Goal: Task Accomplishment & Management: Manage account settings

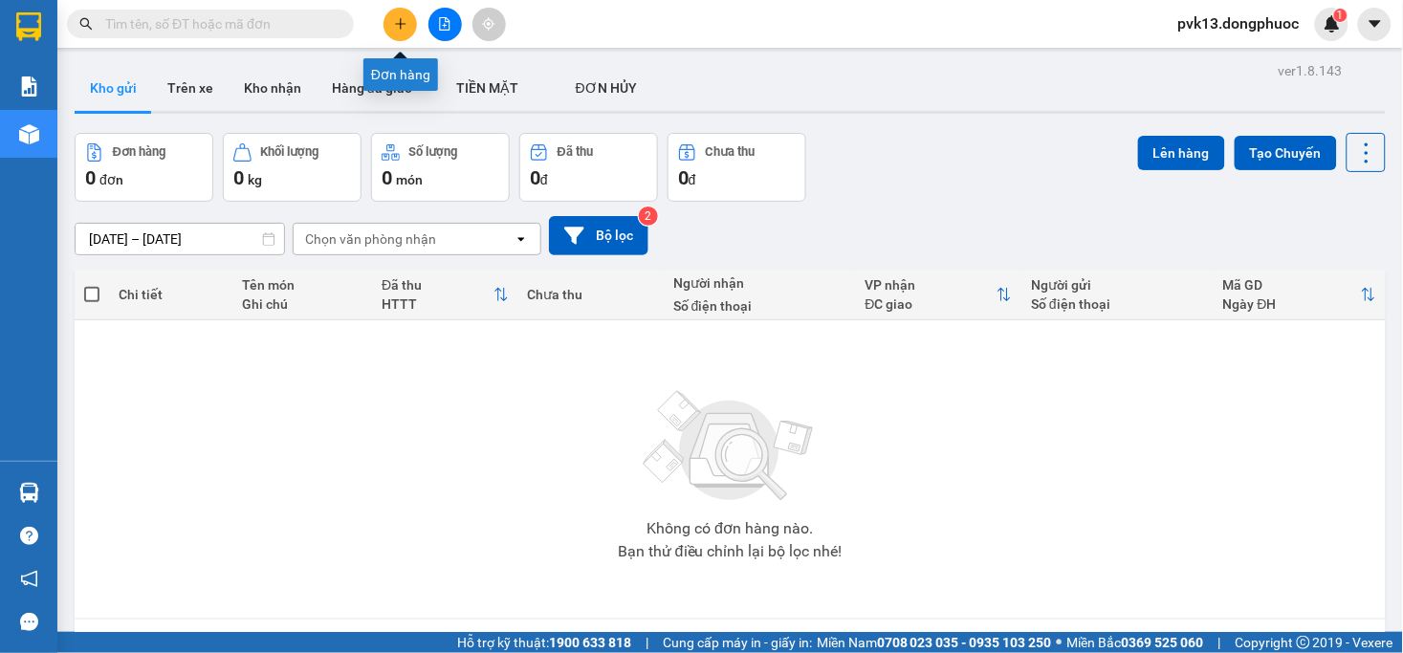
click at [396, 39] on button at bounding box center [400, 24] width 33 height 33
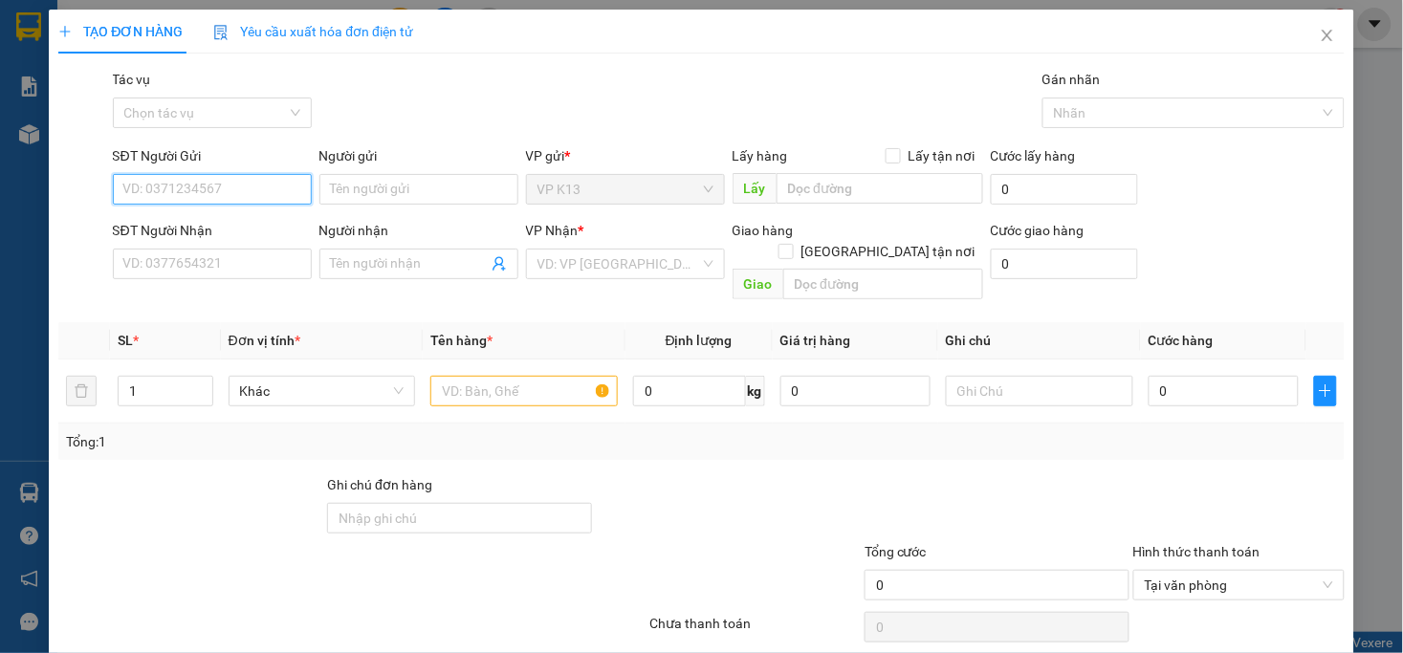
click at [218, 189] on input "SĐT Người Gửi" at bounding box center [212, 189] width 199 height 31
type input "0797921222"
click at [228, 232] on div "0797921222 - A TRƯỜNG" at bounding box center [209, 227] width 174 height 21
type input "A TRƯỜNG"
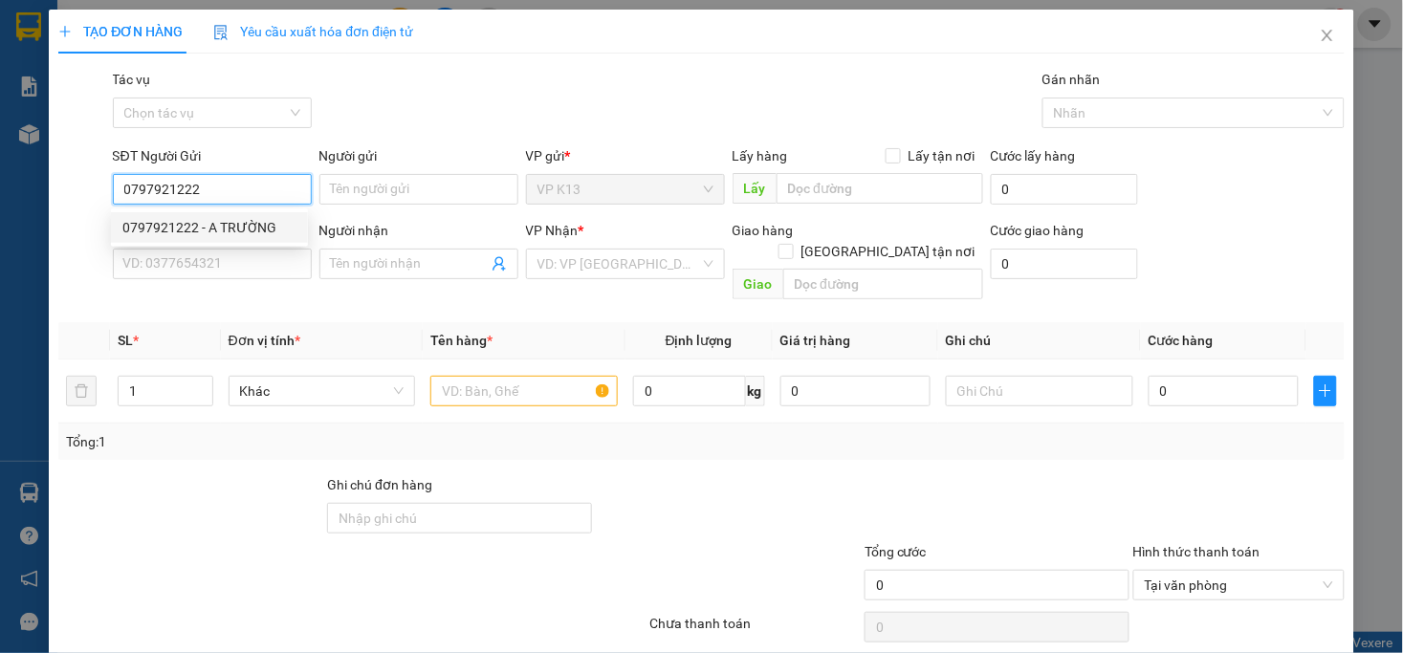
type input "0968978772"
type input "NK LỘC GIANG"
type input "0797921222"
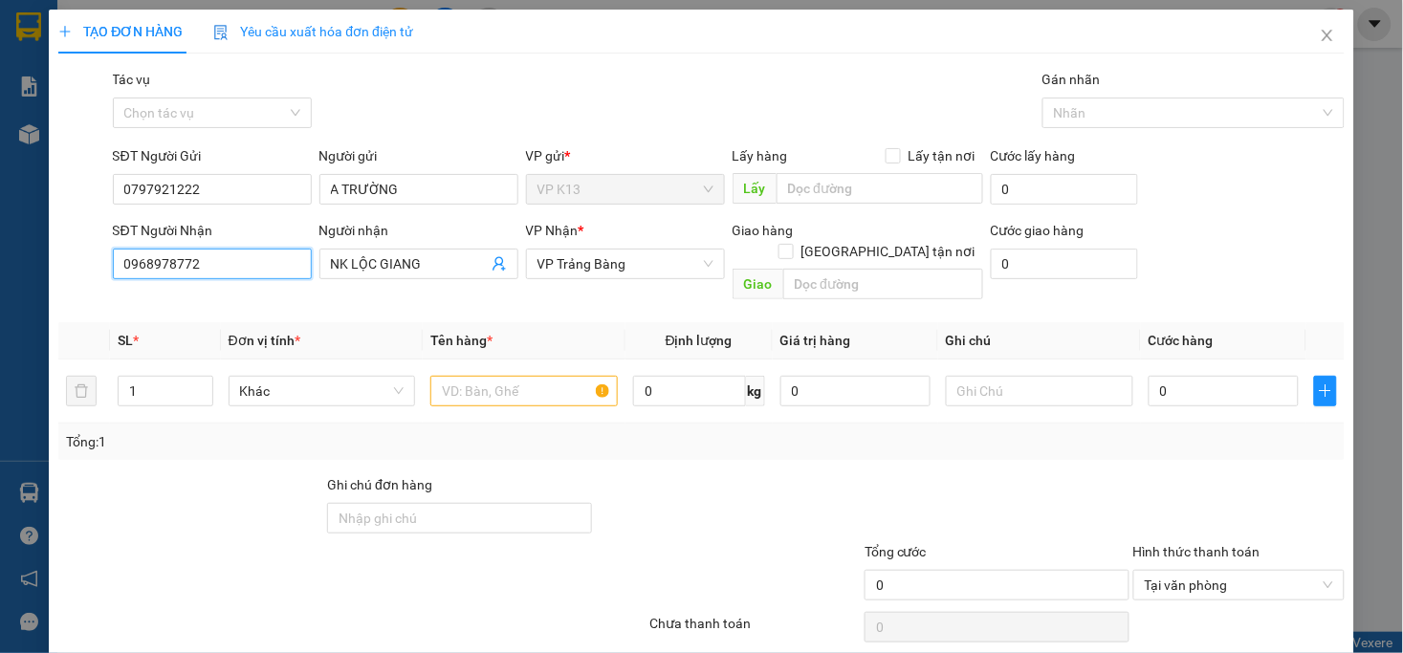
click at [236, 275] on input "0968978772" at bounding box center [212, 264] width 199 height 31
type input "20.000"
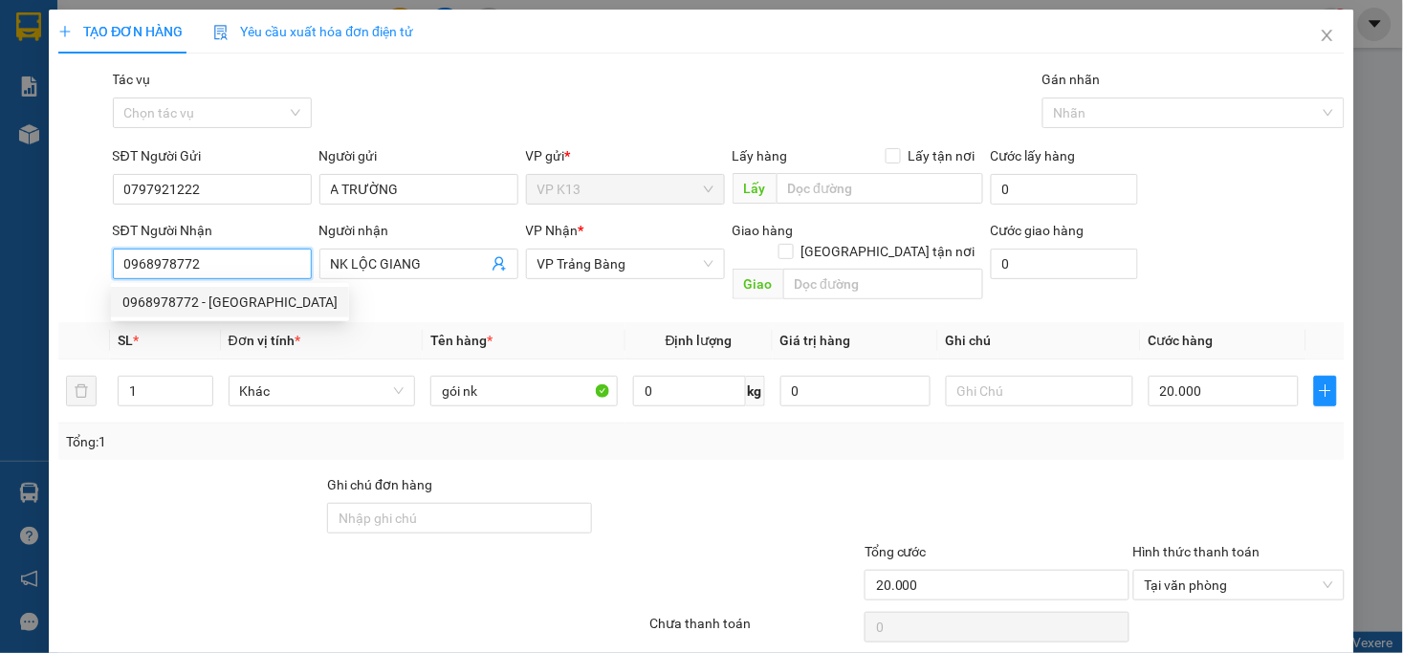
click at [236, 275] on input "0968978772" at bounding box center [212, 264] width 199 height 31
click at [240, 274] on input "SĐT Người Nhận" at bounding box center [212, 264] width 199 height 31
click at [245, 300] on div "0932325578 - LABO THIÊN KIM" at bounding box center [229, 302] width 215 height 21
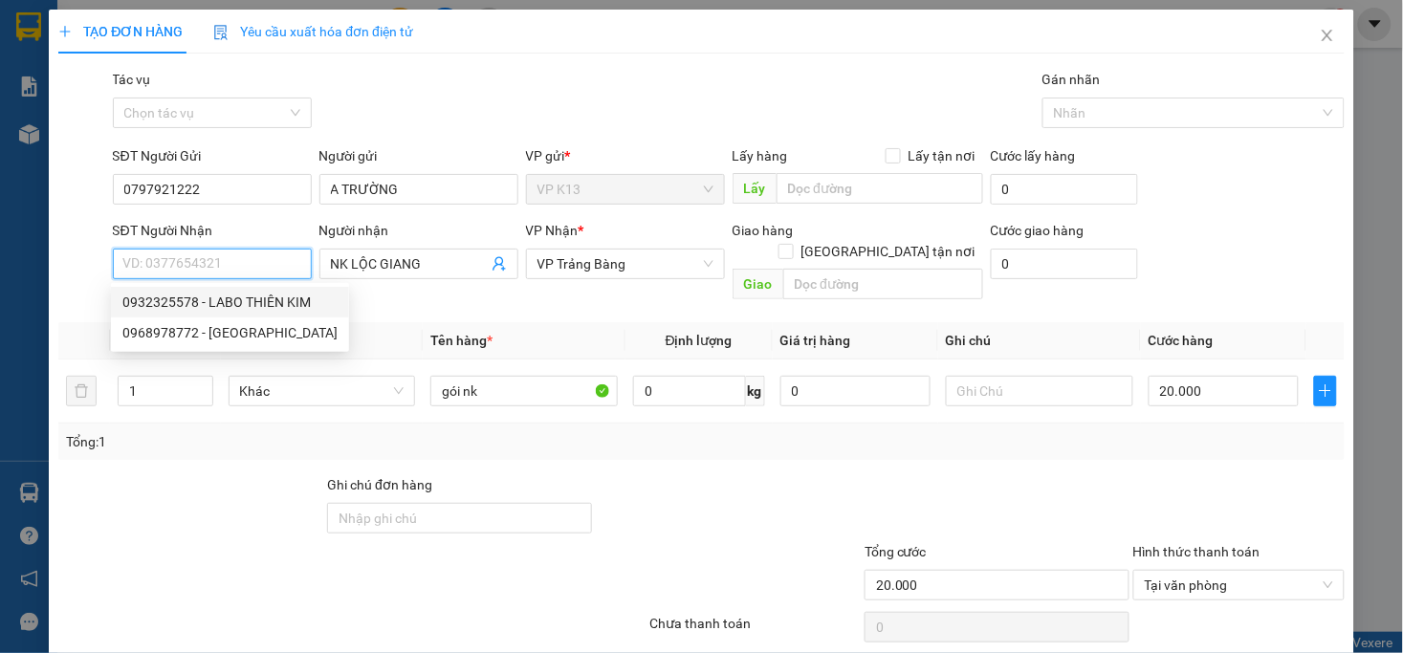
type input "0932325578"
type input "LABO THIÊN KIM"
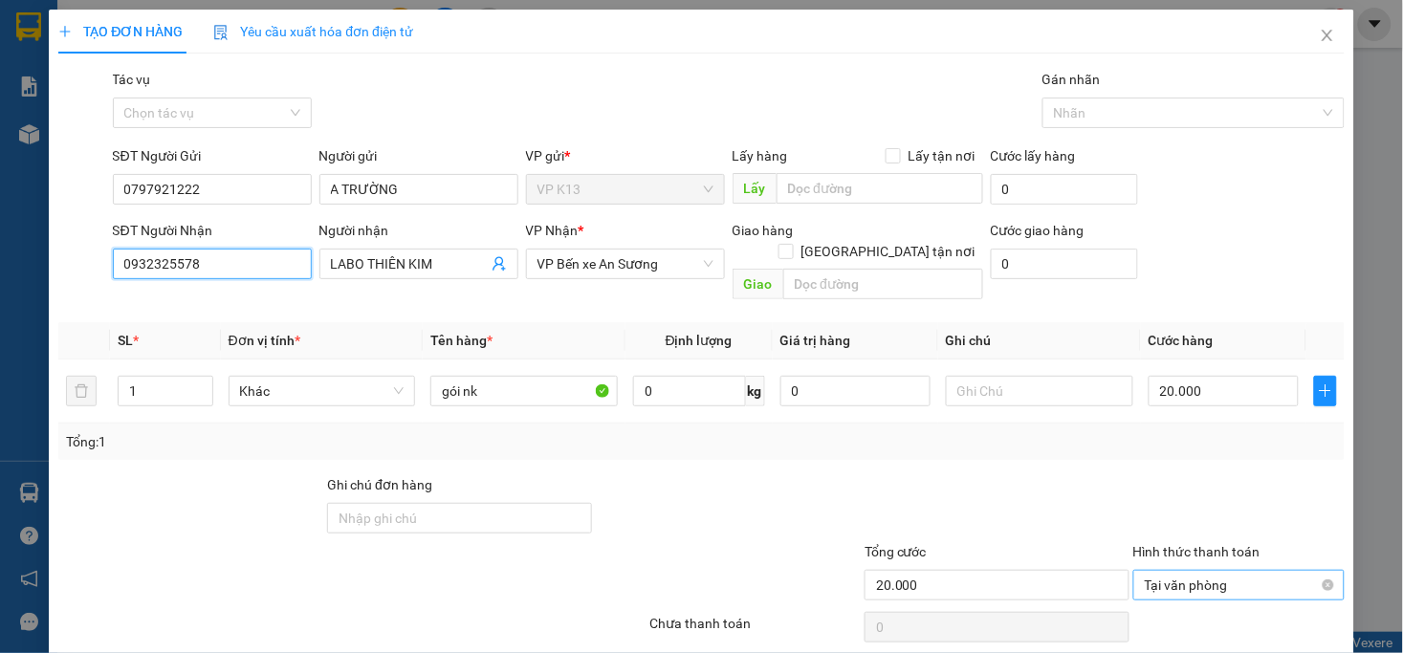
scroll to position [54, 0]
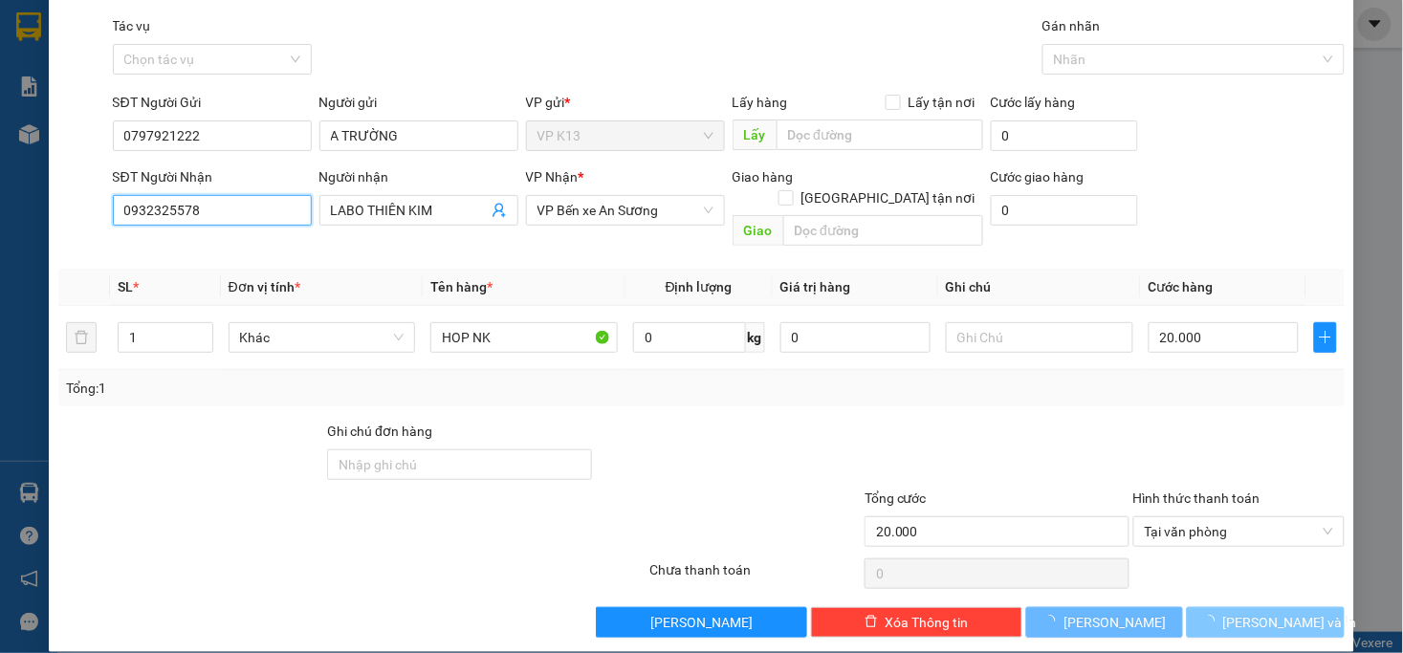
type input "0932325578"
click at [1234, 612] on span "[PERSON_NAME] và In" at bounding box center [1290, 622] width 134 height 21
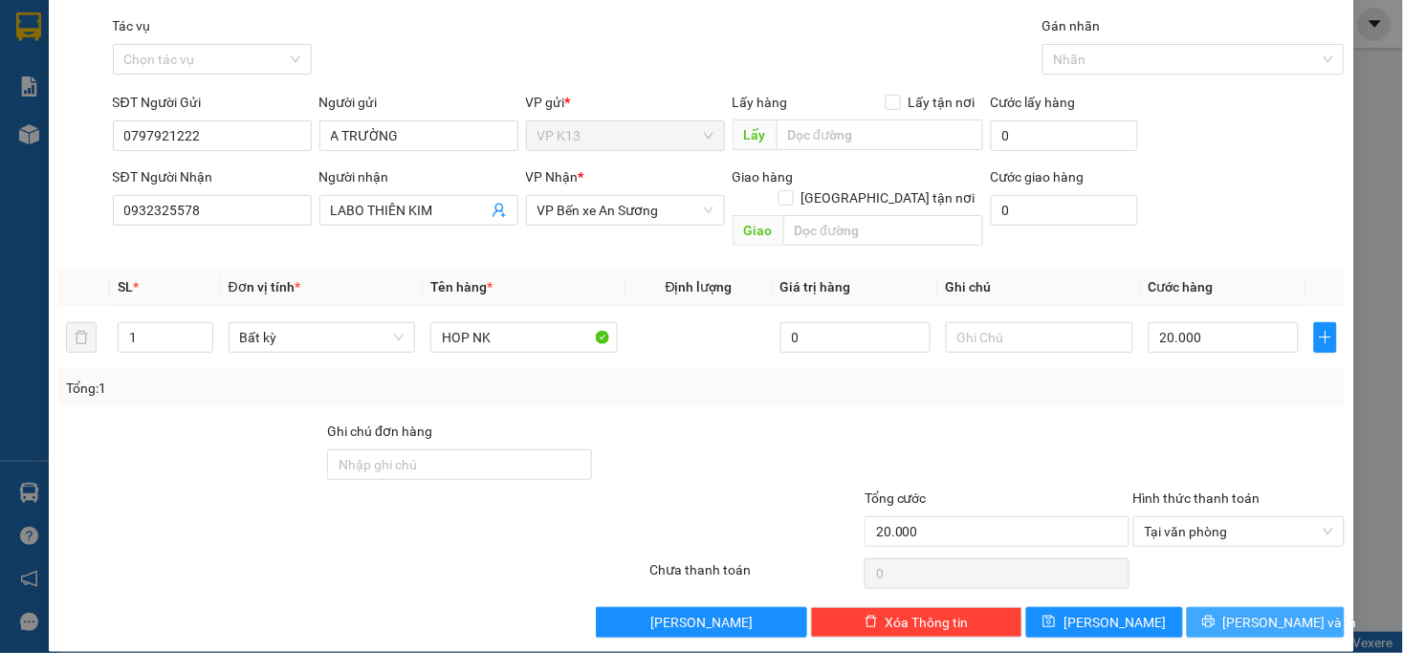
click at [1253, 612] on span "[PERSON_NAME] và In" at bounding box center [1290, 622] width 134 height 21
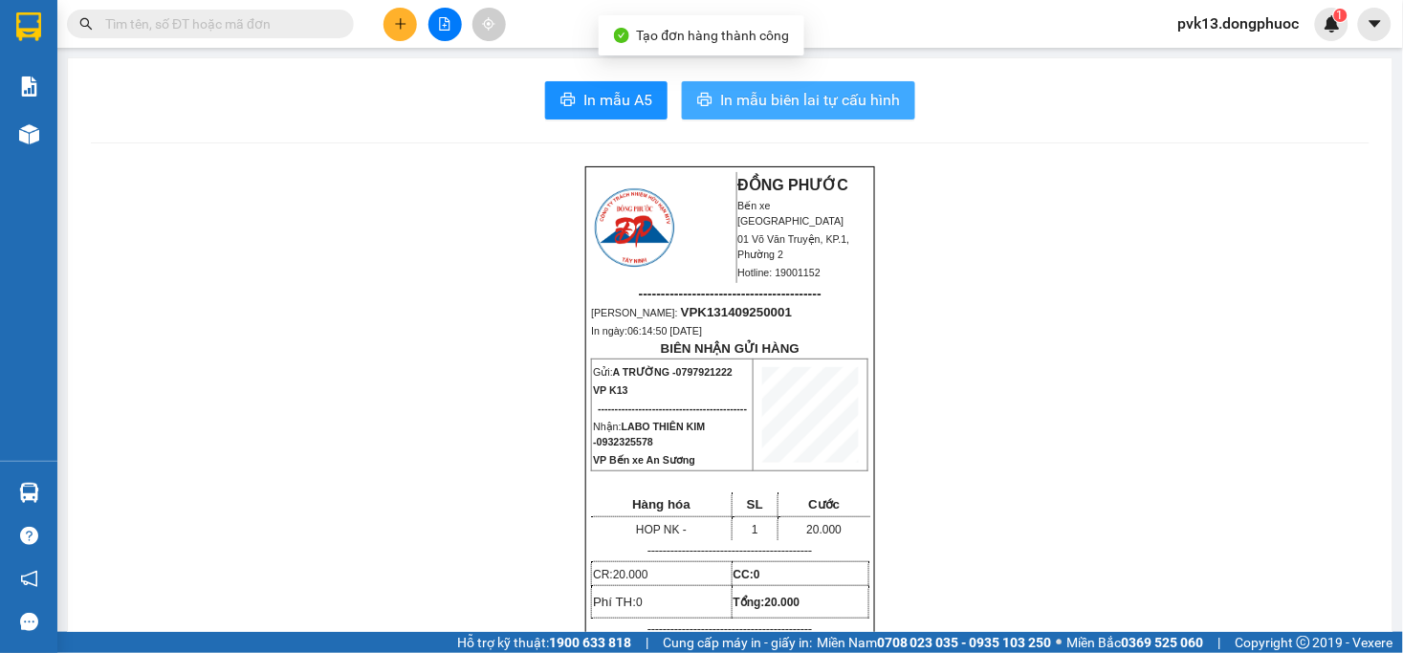
click at [807, 100] on span "In mẫu biên lai tự cấu hình" at bounding box center [810, 100] width 180 height 24
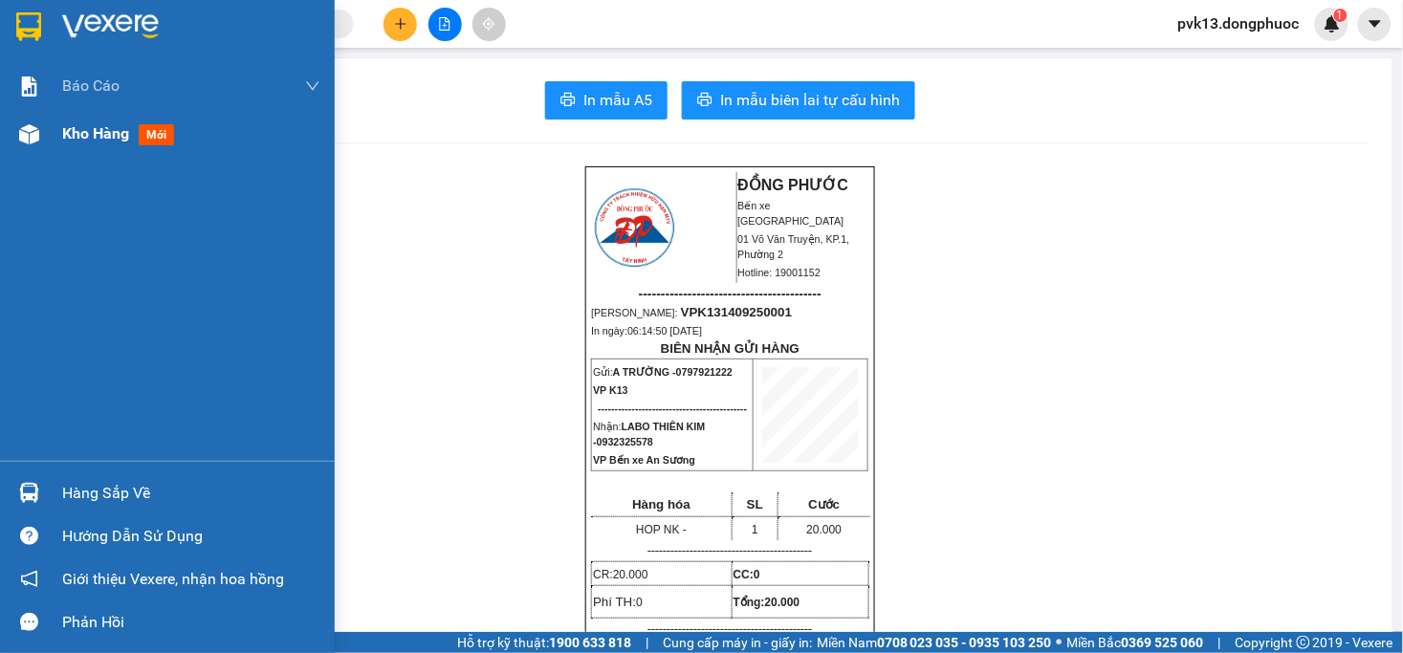
click at [33, 136] on img at bounding box center [29, 134] width 20 height 20
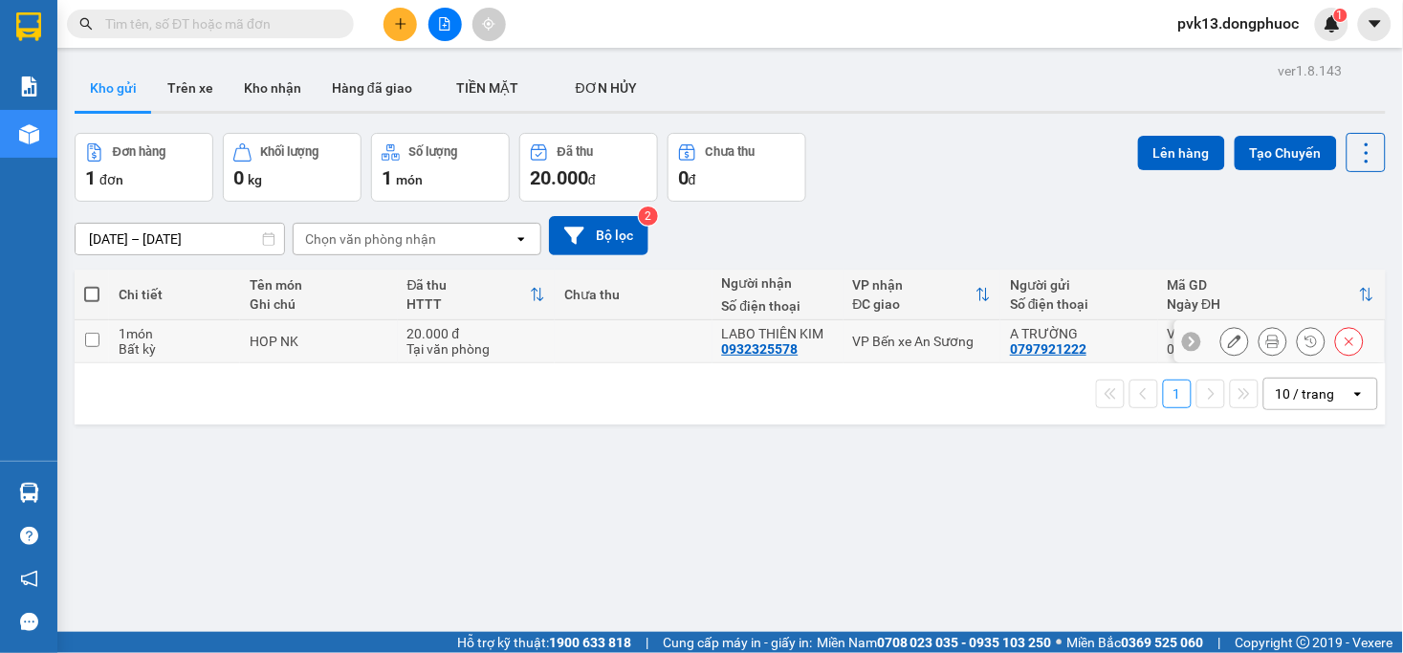
click at [558, 347] on td at bounding box center [634, 341] width 158 height 43
checkbox input "true"
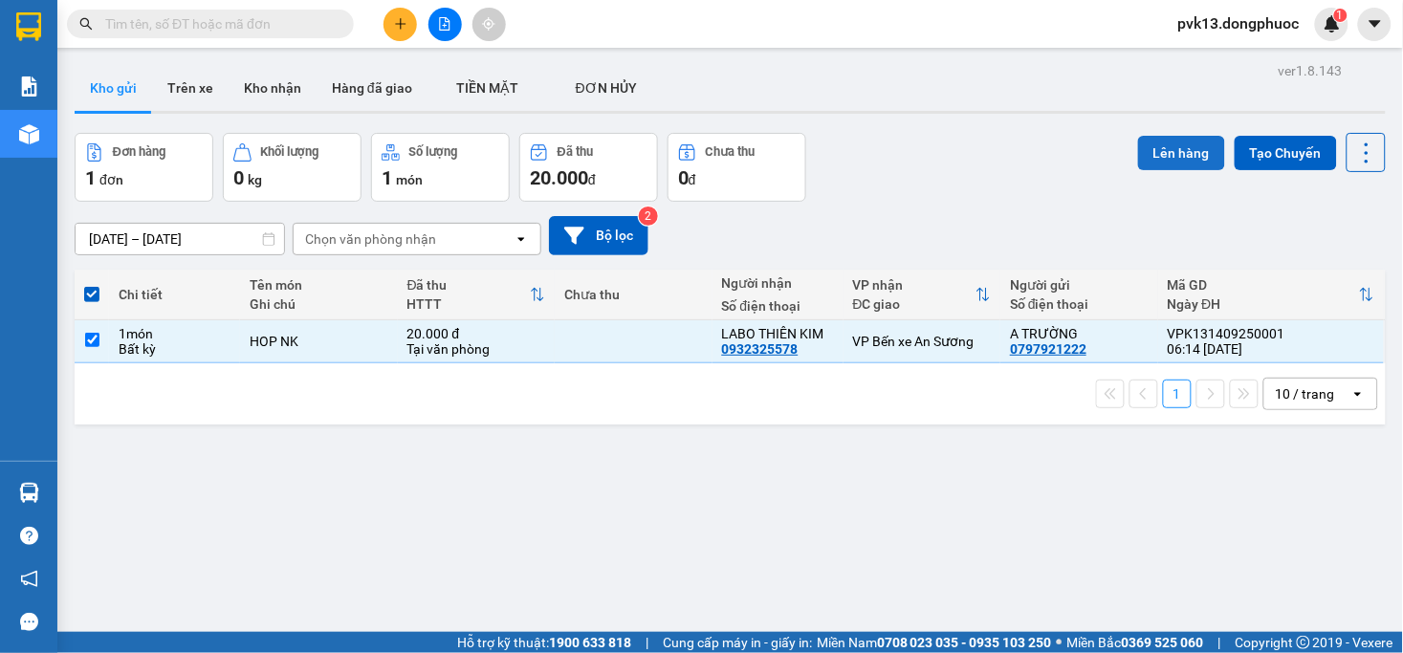
click at [1162, 151] on button "Lên hàng" at bounding box center [1181, 153] width 87 height 34
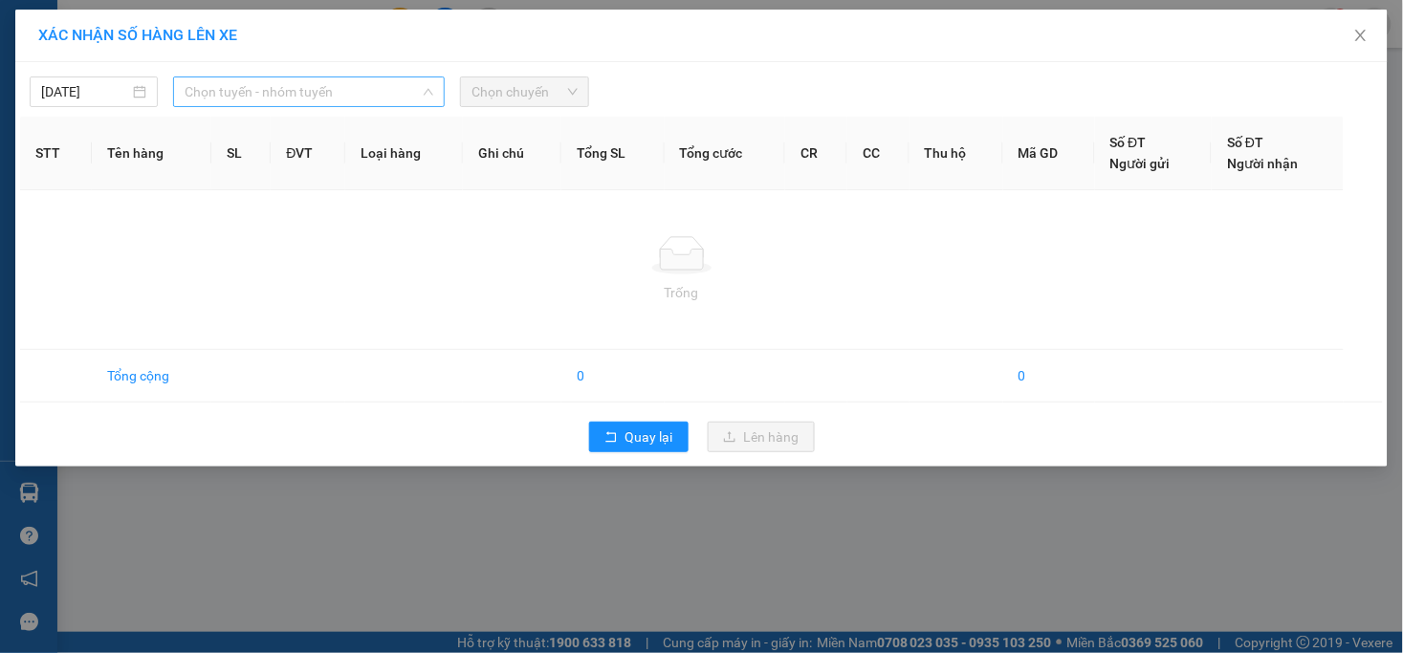
click at [244, 83] on span "Chọn tuyến - nhóm tuyến" at bounding box center [309, 91] width 249 height 29
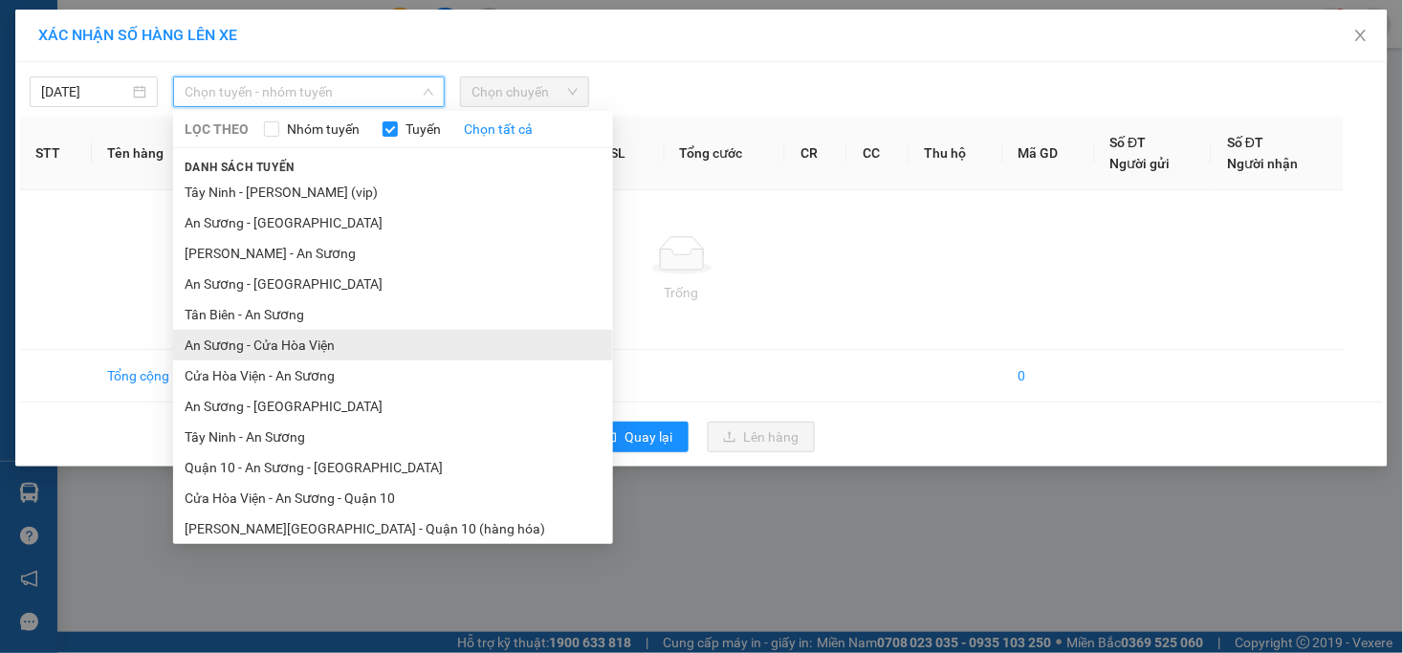
click at [274, 359] on li "An Sương - Cửa Hòa Viện" at bounding box center [393, 345] width 440 height 31
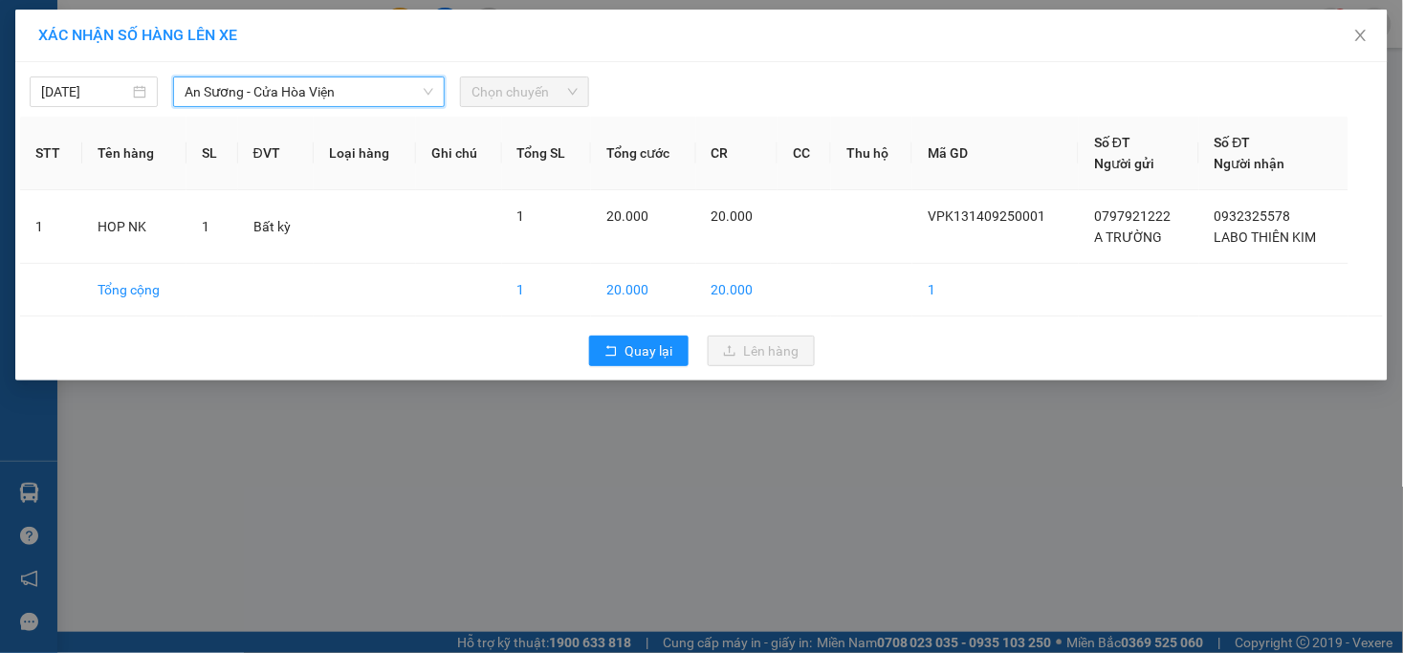
click at [321, 90] on span "An Sương - Cửa Hòa Viện" at bounding box center [309, 91] width 249 height 29
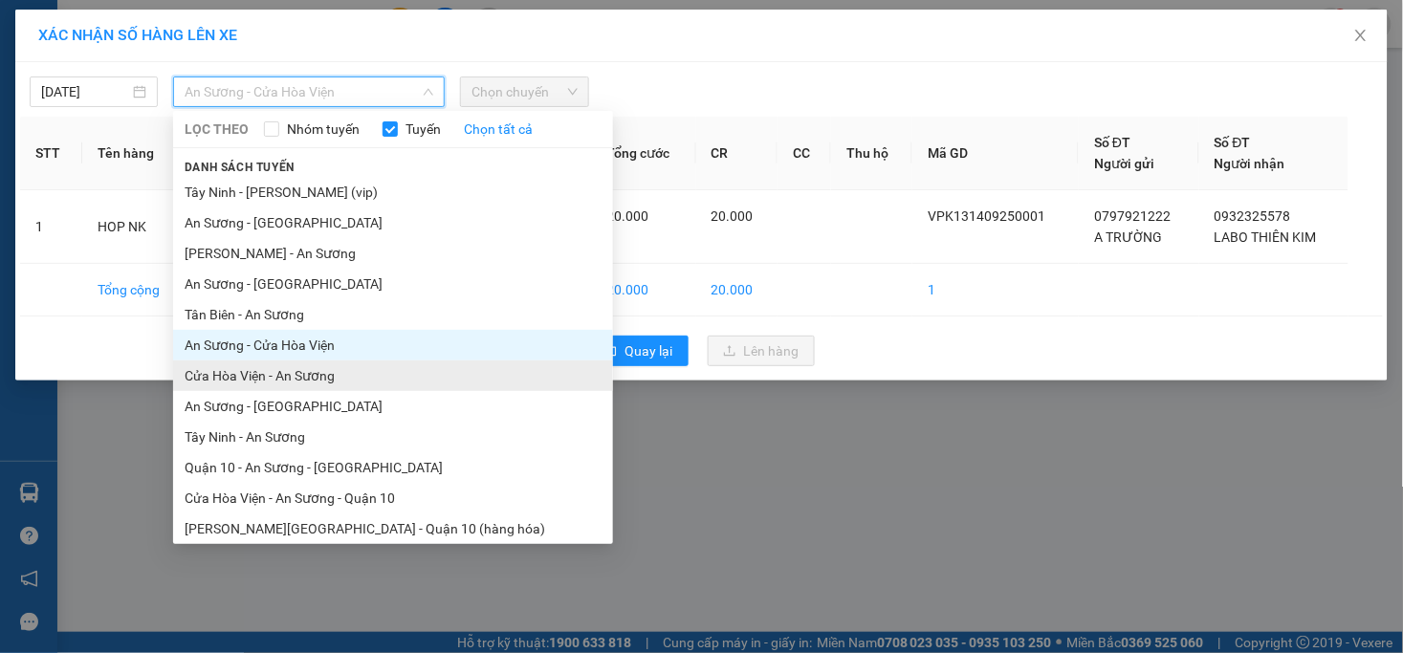
click at [273, 383] on li "Cửa Hòa Viện - An Sương" at bounding box center [393, 376] width 440 height 31
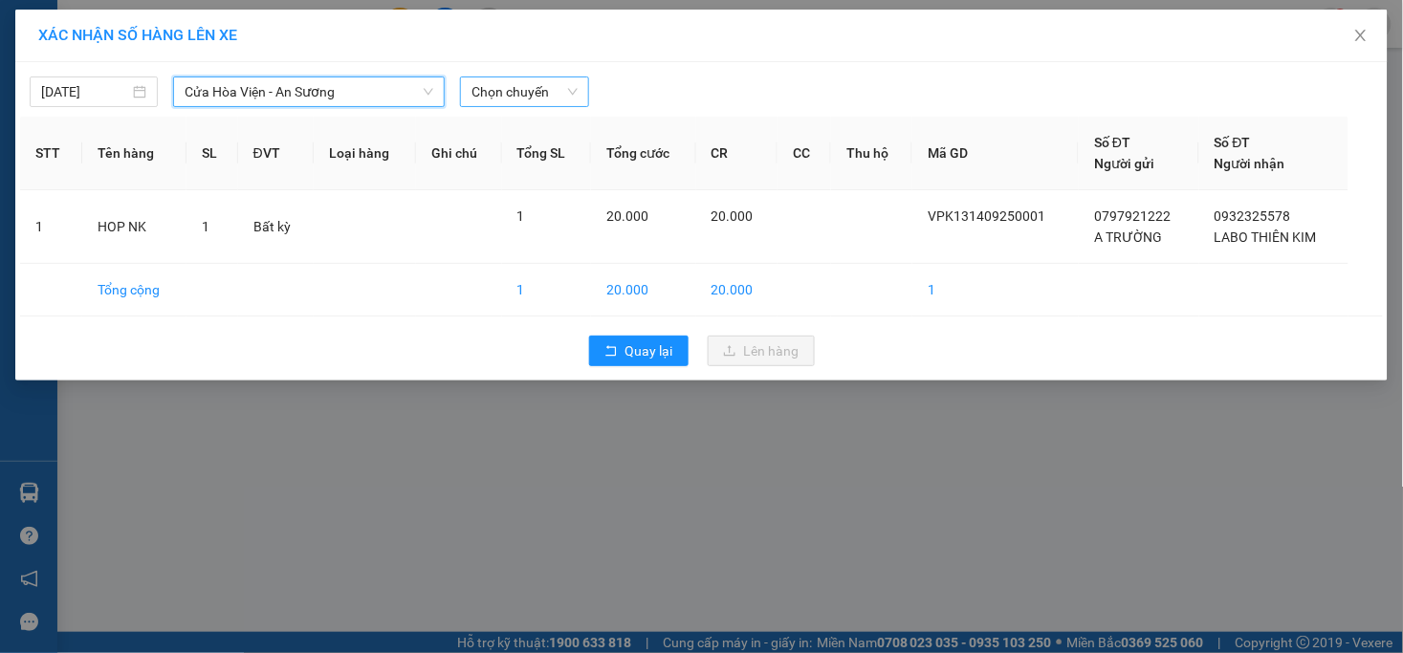
click at [504, 80] on span "Chọn chuyến" at bounding box center [524, 91] width 105 height 29
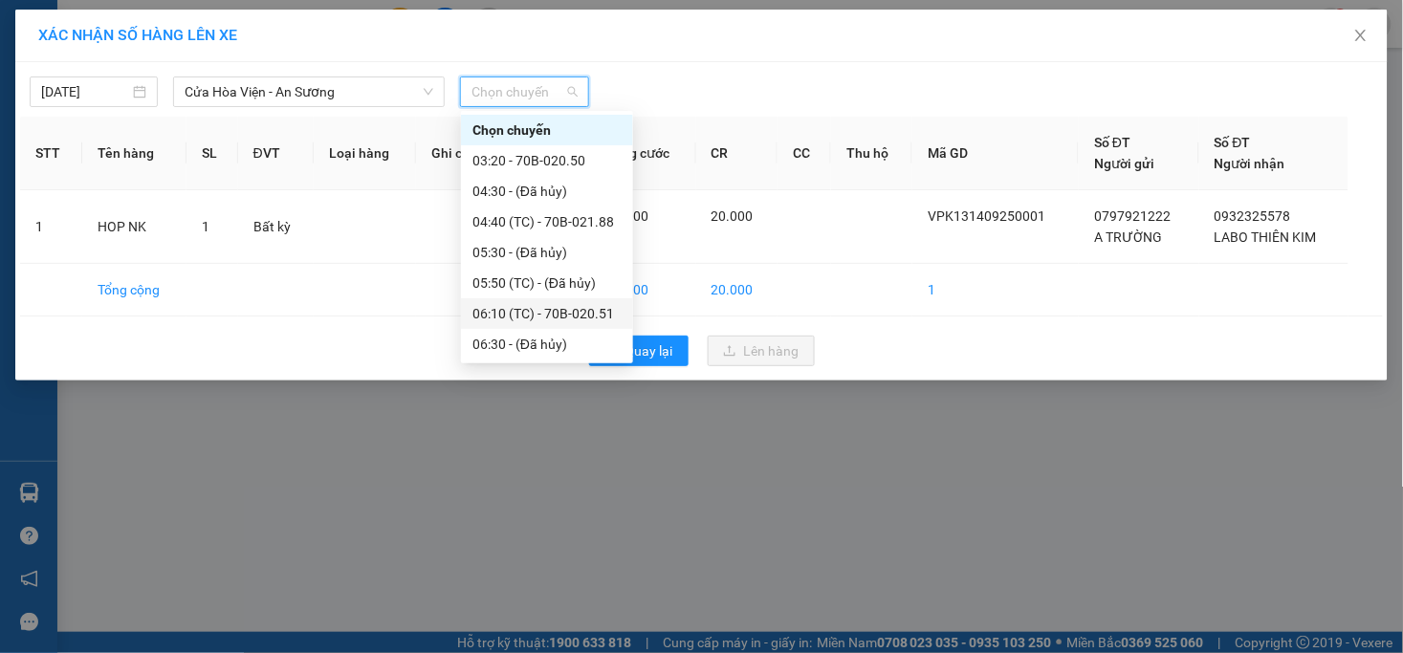
click at [564, 317] on div "06:10 (TC) - 70B-020.51" at bounding box center [546, 313] width 149 height 21
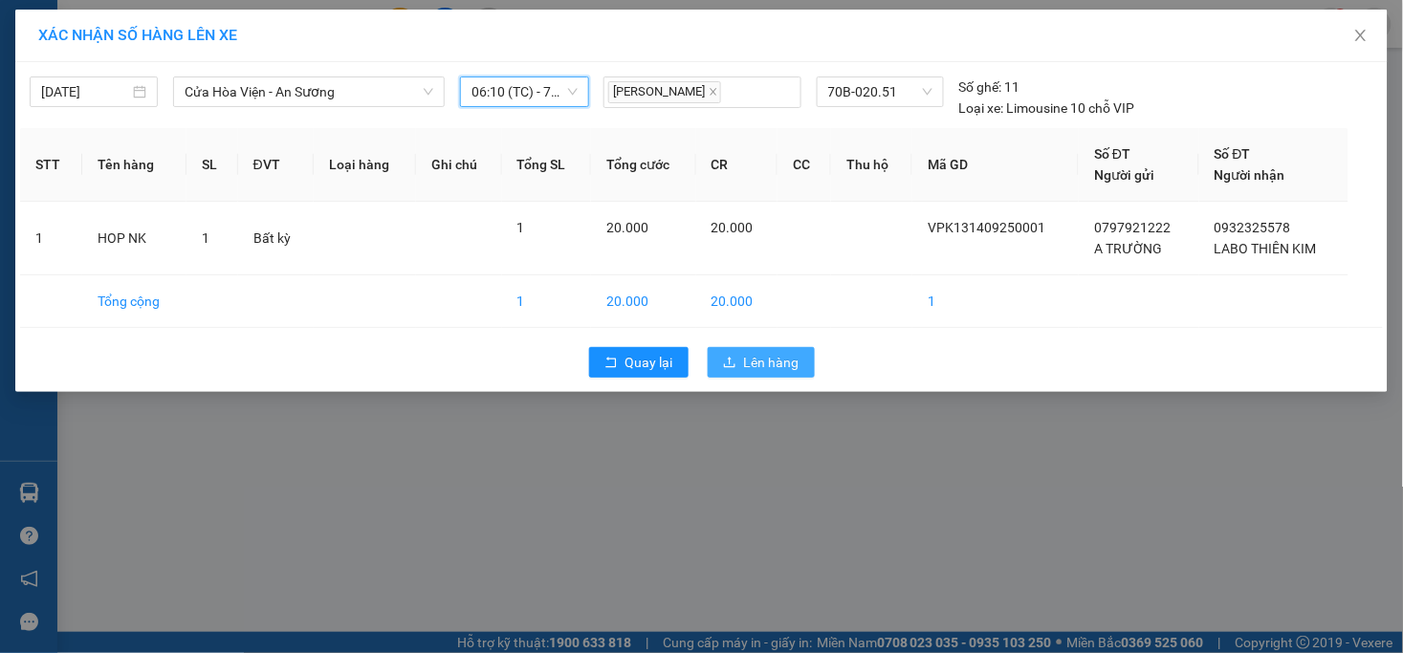
click at [791, 352] on span "Lên hàng" at bounding box center [771, 362] width 55 height 21
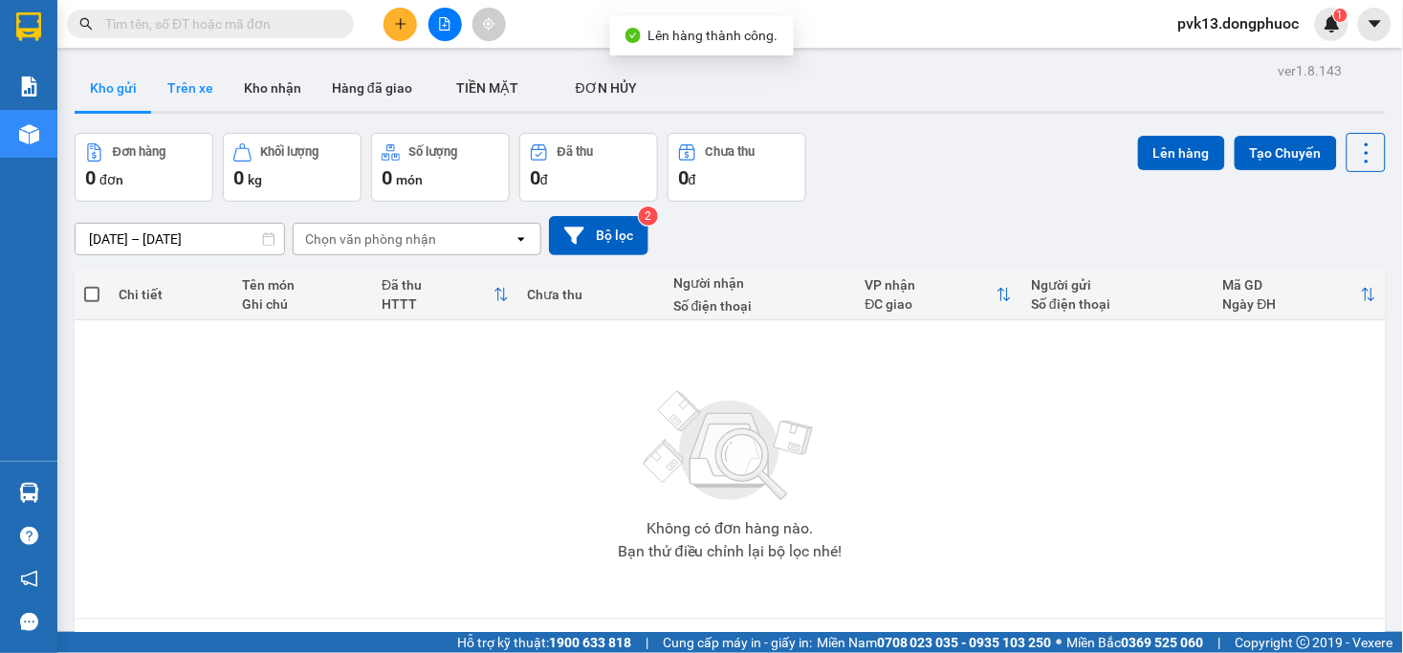
click at [170, 81] on button "Trên xe" at bounding box center [190, 88] width 77 height 46
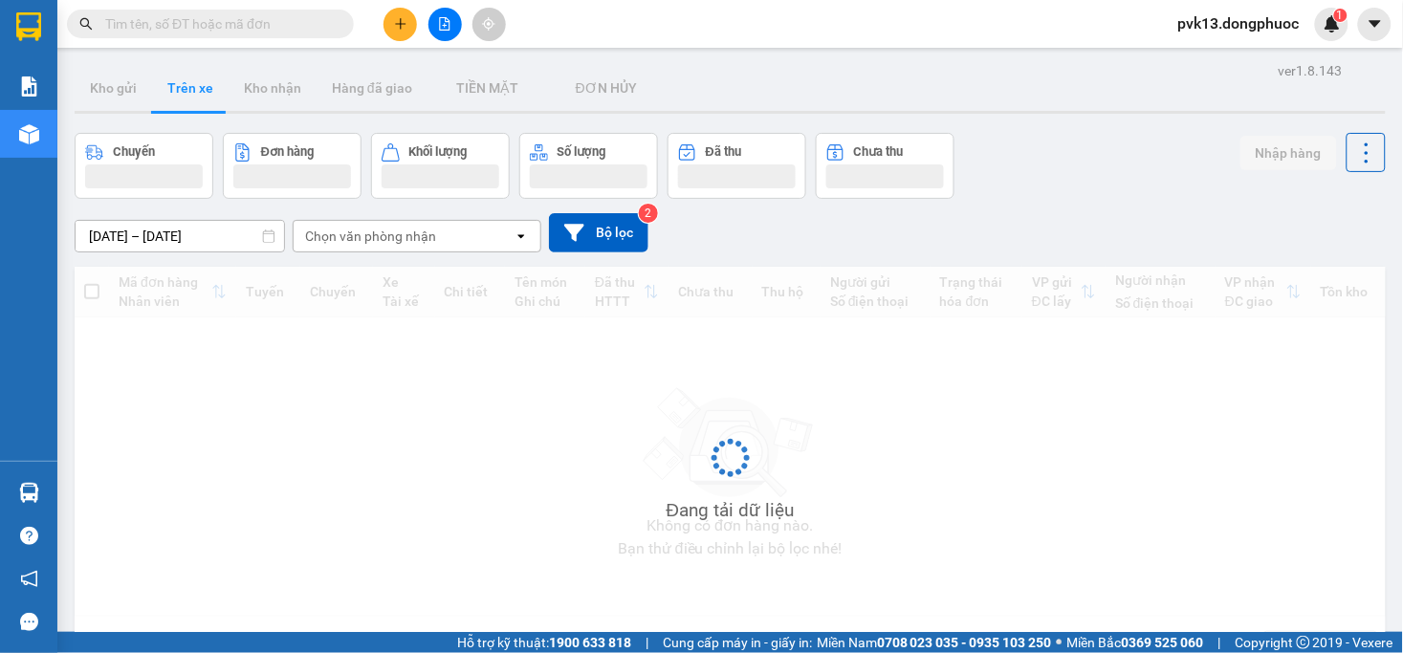
click at [387, 236] on div "Chọn văn phòng nhận" at bounding box center [370, 236] width 131 height 19
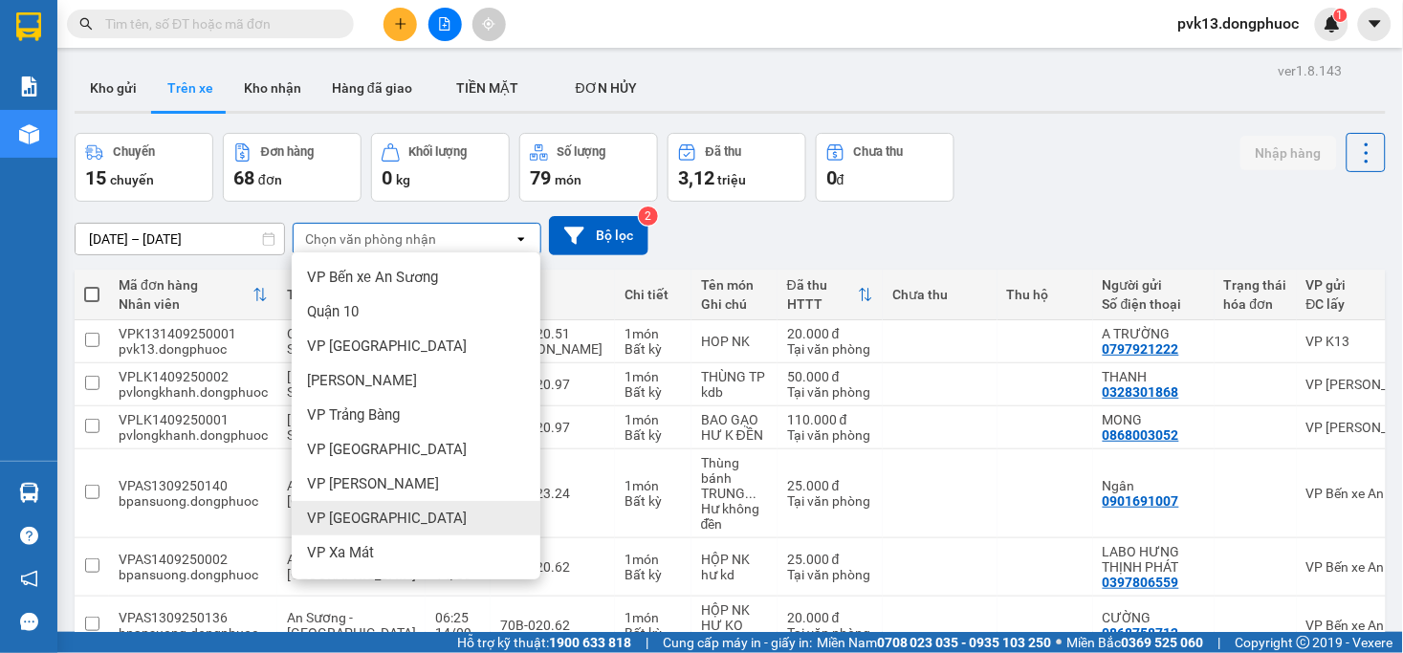
scroll to position [318, 0]
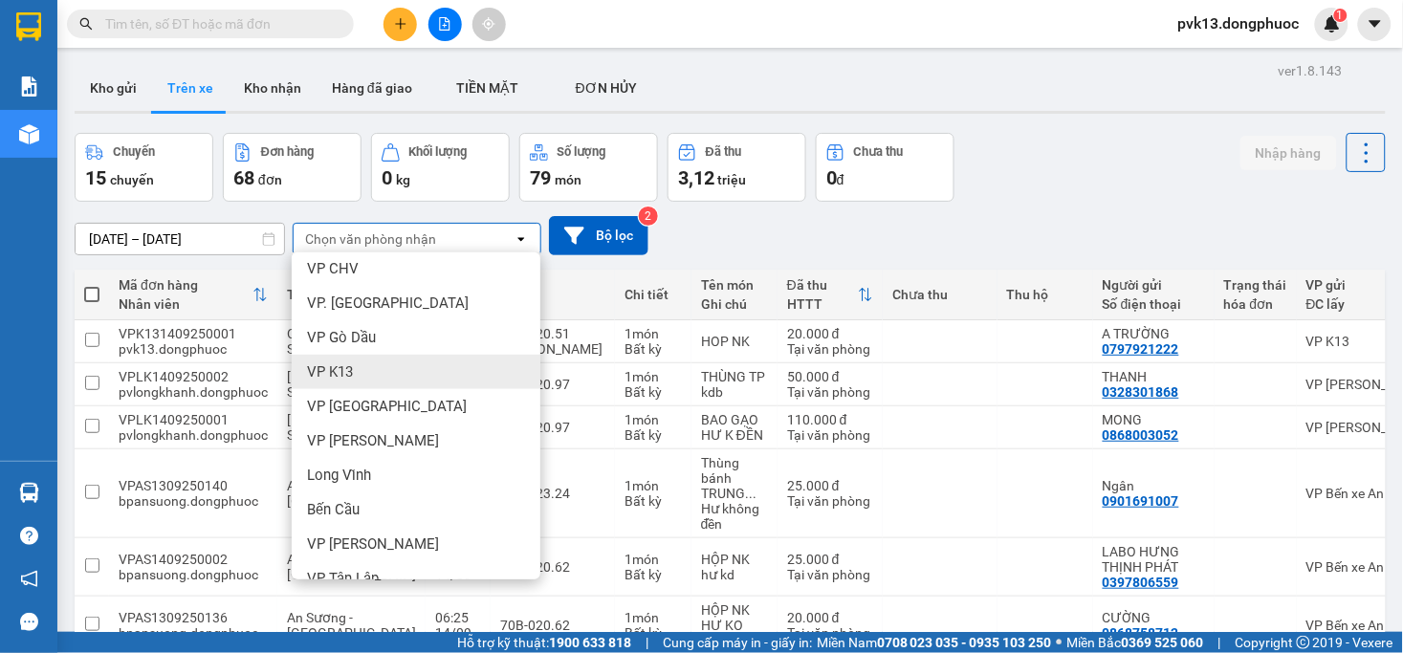
click at [319, 375] on span "VP K13" at bounding box center [330, 371] width 46 height 19
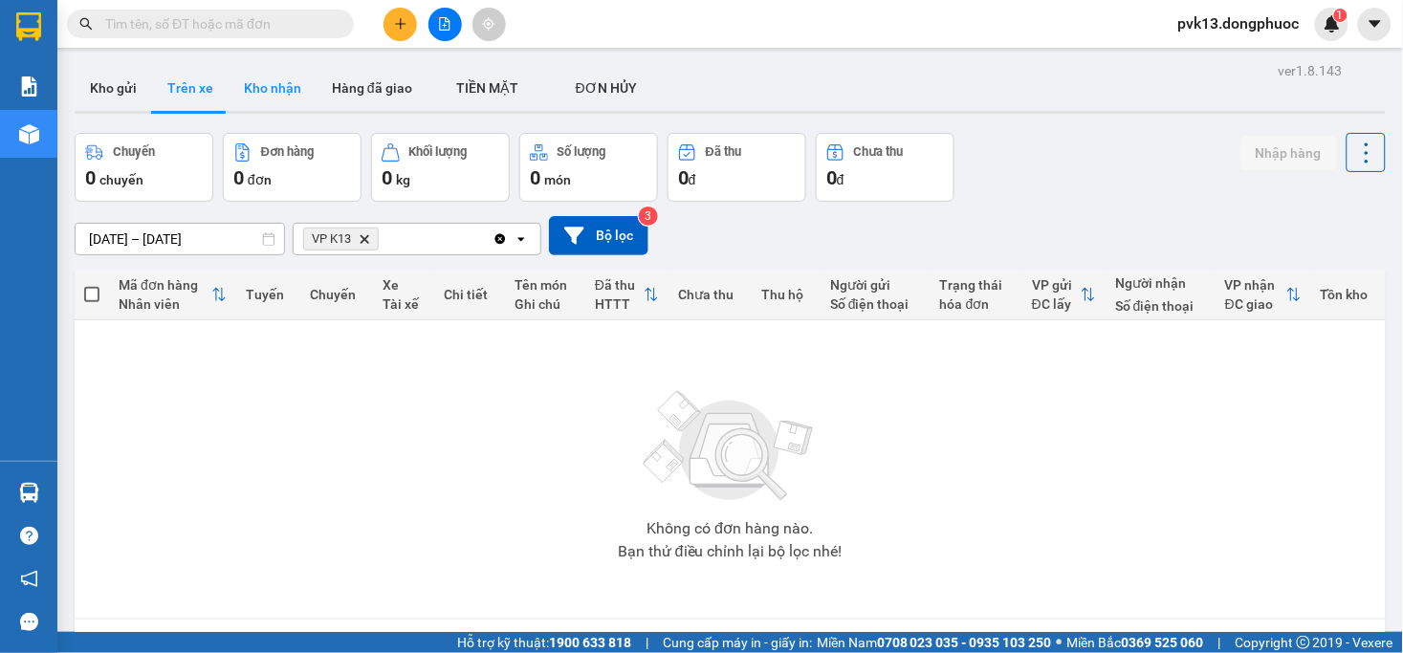
click at [270, 93] on button "Kho nhận" at bounding box center [273, 88] width 88 height 46
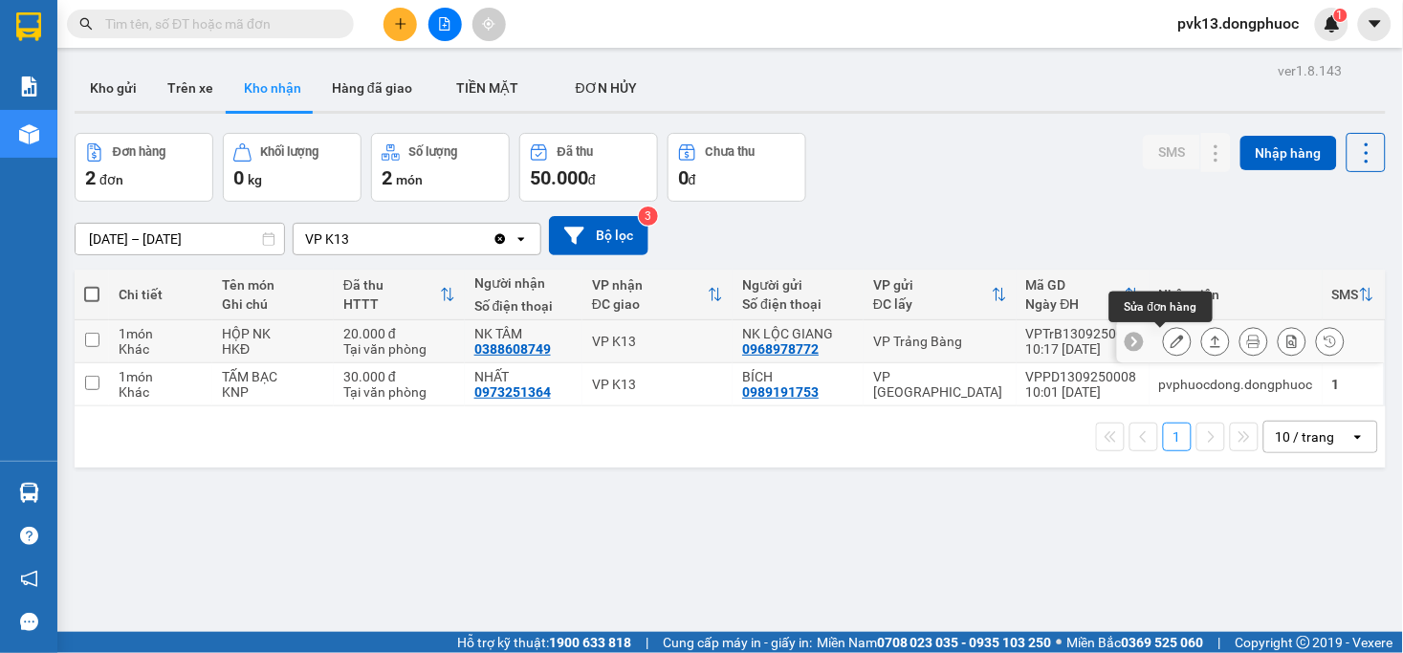
click at [1170, 338] on button at bounding box center [1177, 341] width 27 height 33
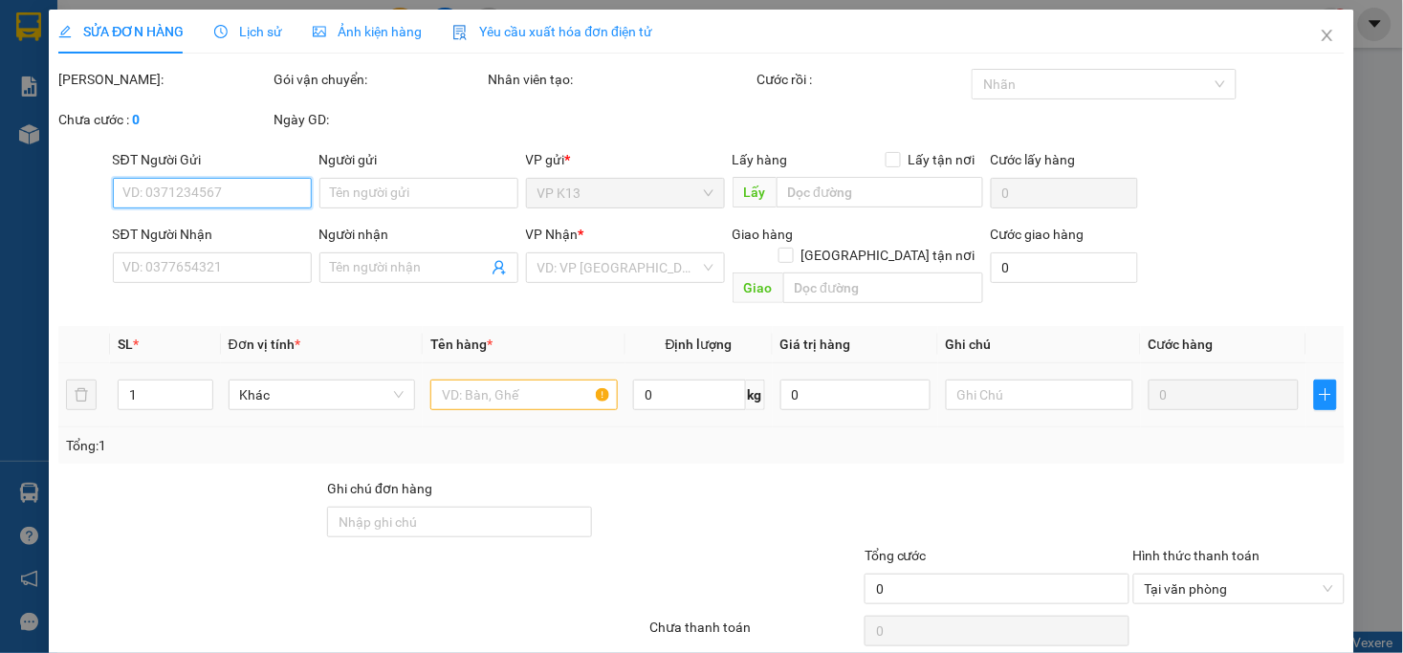
scroll to position [58, 0]
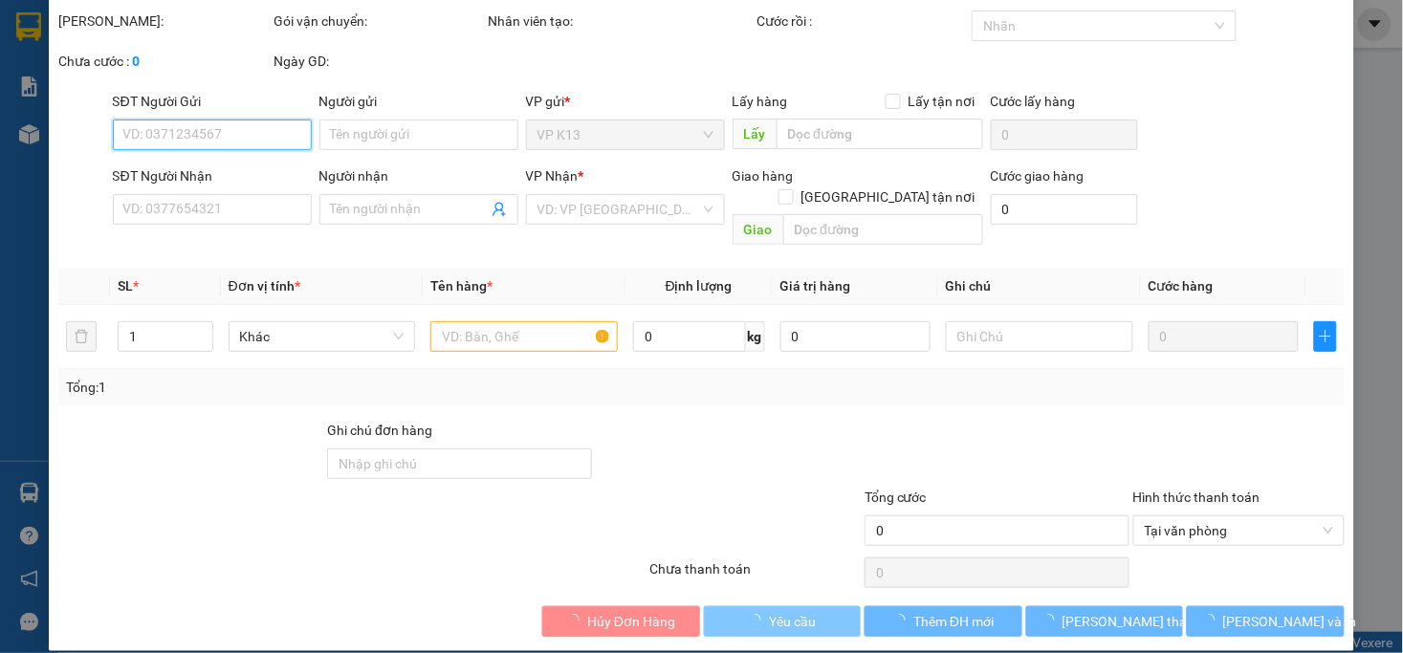
type input "0968978772"
type input "NK LỘC GIANG"
type input "0388608749"
type input "NK TÂM"
type input "20.000"
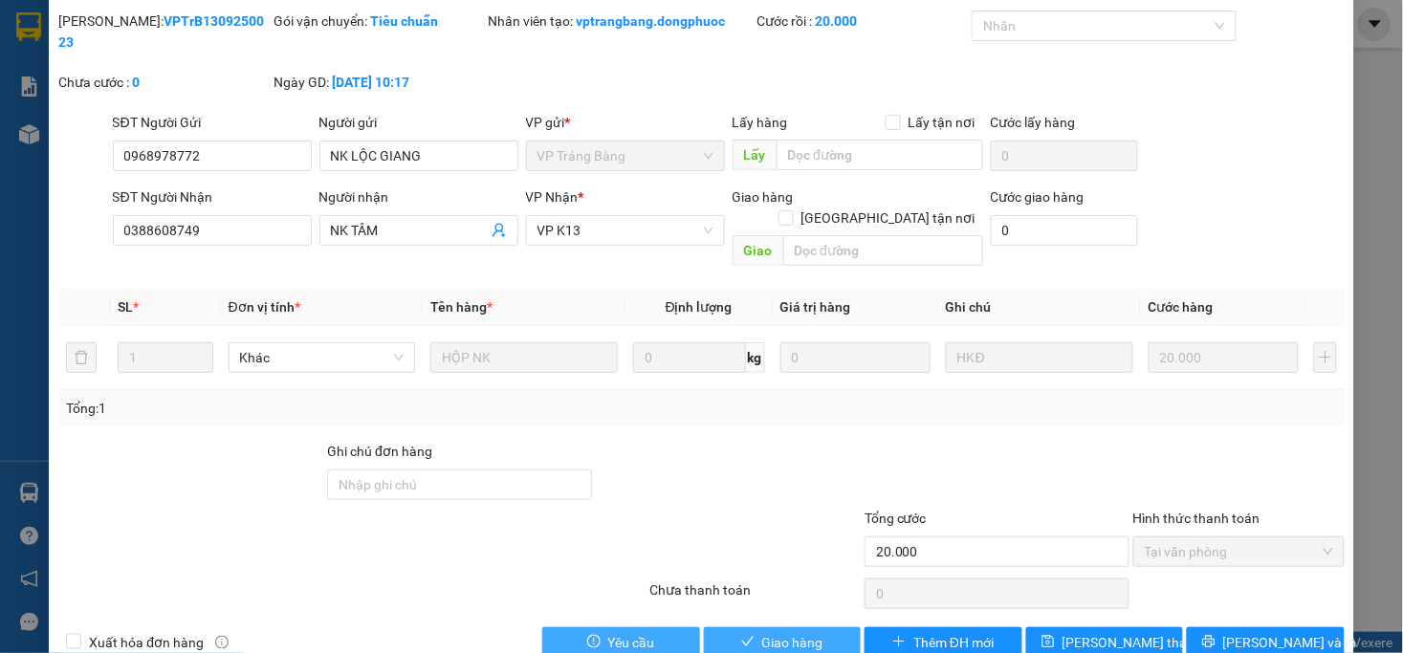
click at [777, 632] on span "Giao hàng" at bounding box center [792, 642] width 61 height 21
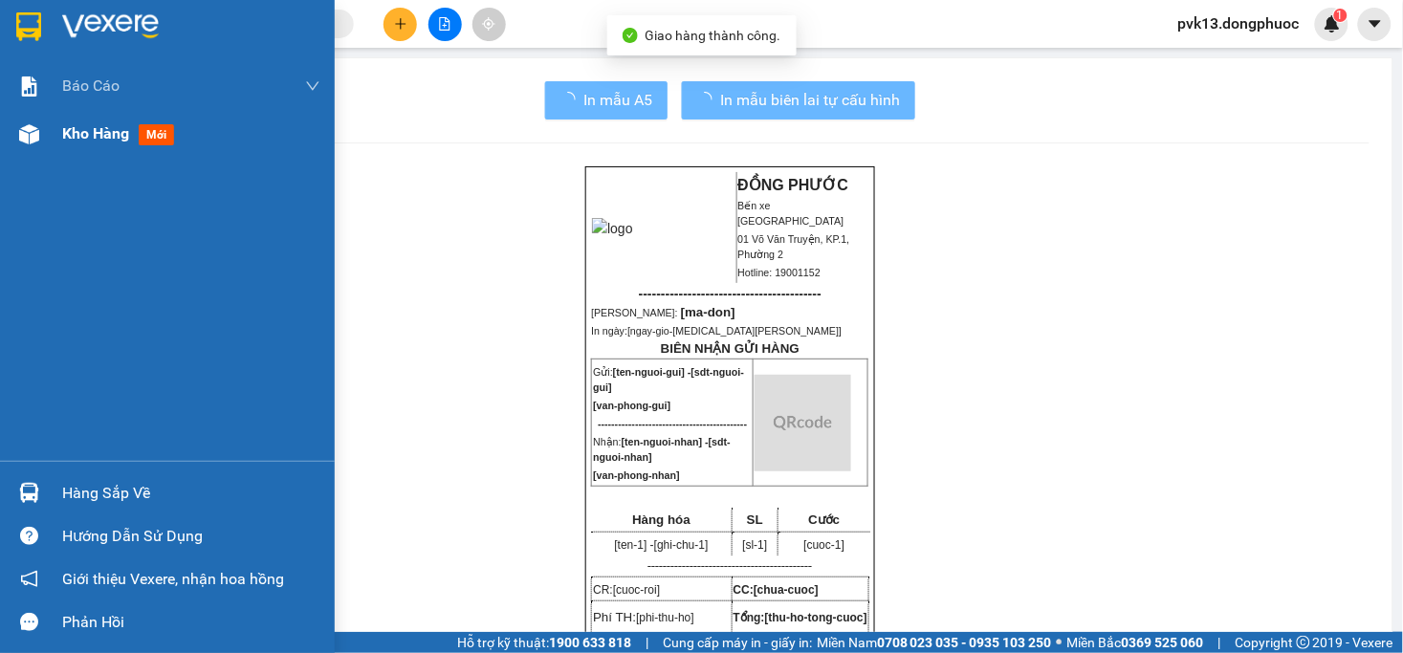
click at [78, 137] on span "Kho hàng" at bounding box center [95, 133] width 67 height 18
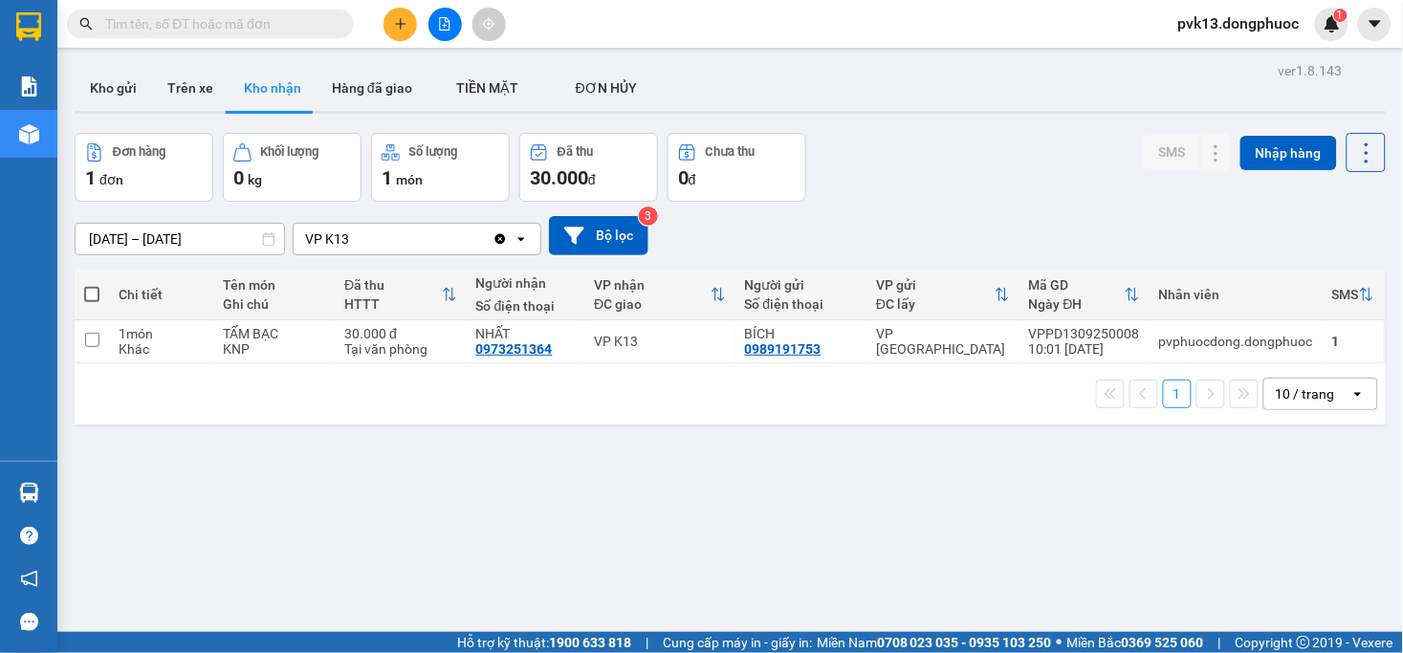
click at [148, 242] on input "[DATE] – [DATE]" at bounding box center [180, 239] width 209 height 31
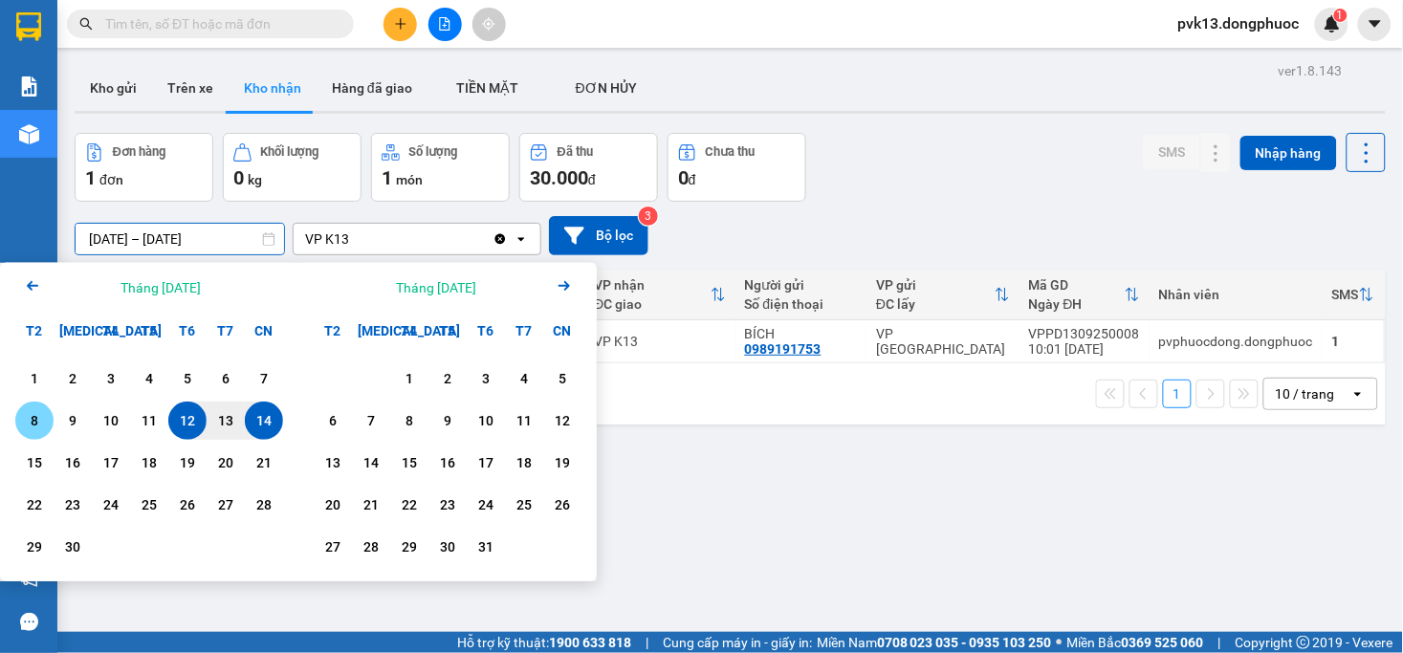
click at [41, 422] on div "8" at bounding box center [34, 420] width 27 height 23
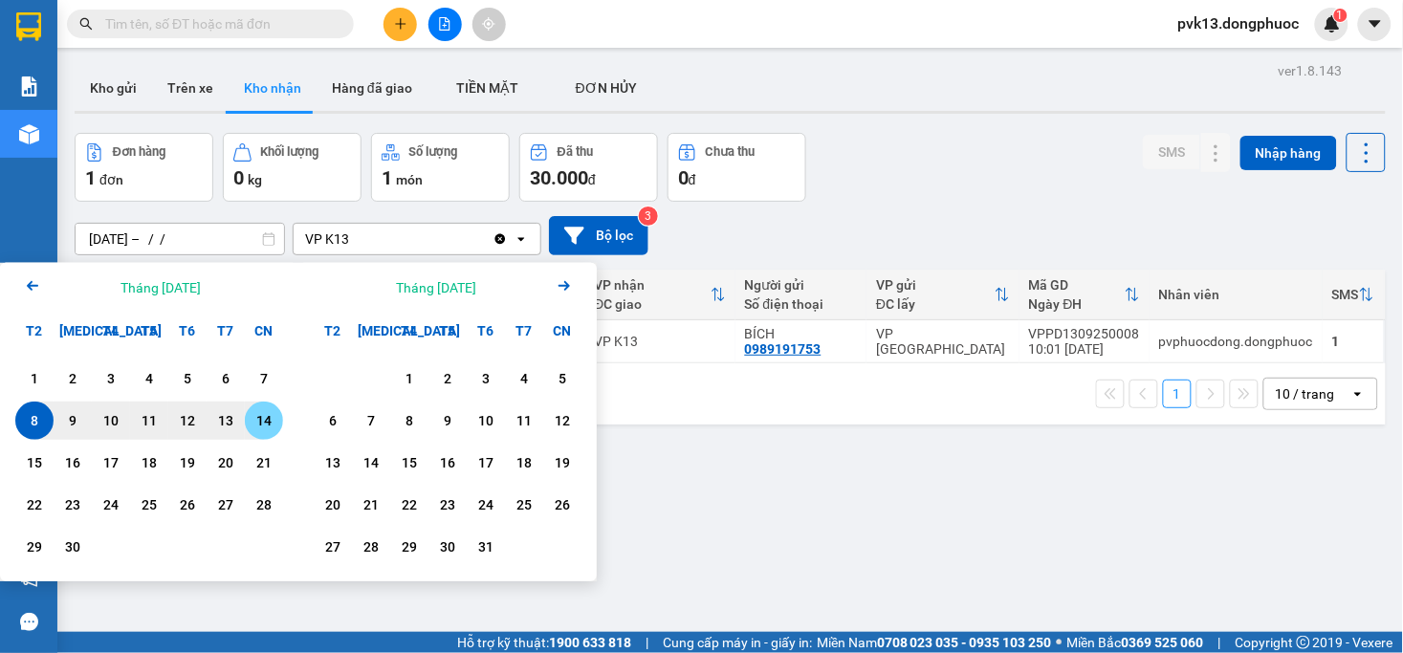
click at [260, 422] on div "14" at bounding box center [264, 420] width 27 height 23
type input "[DATE] – [DATE]"
